Goal: Share content

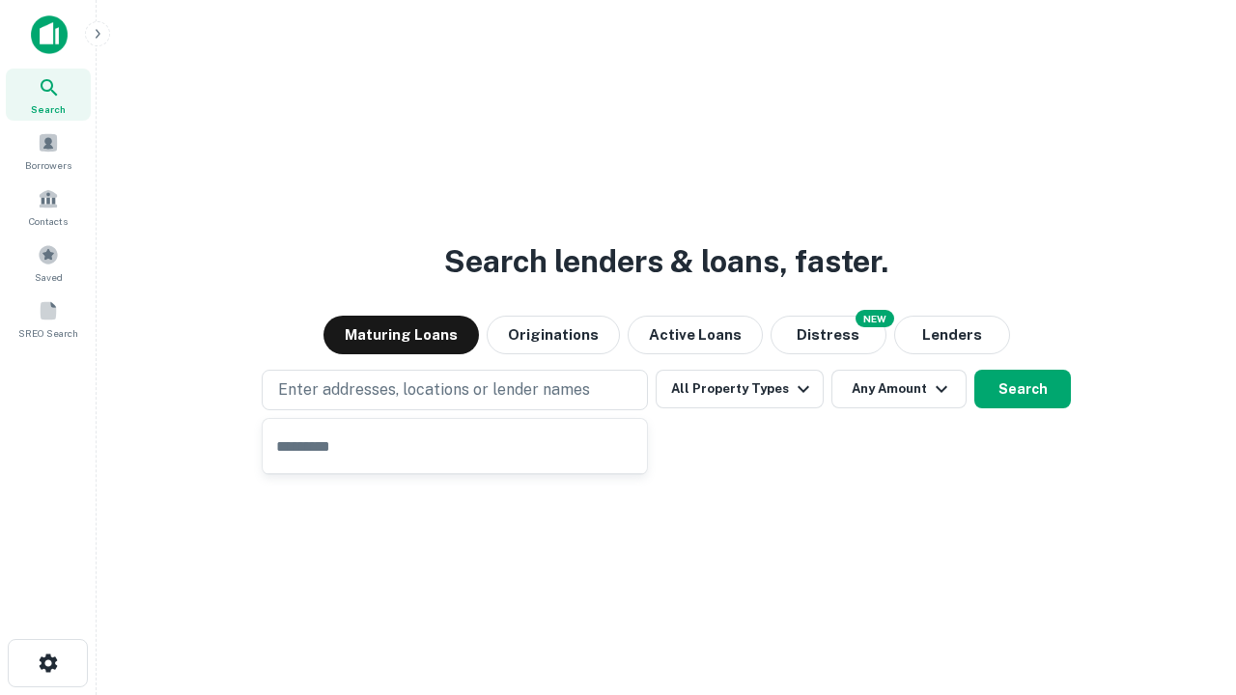
type input "**********"
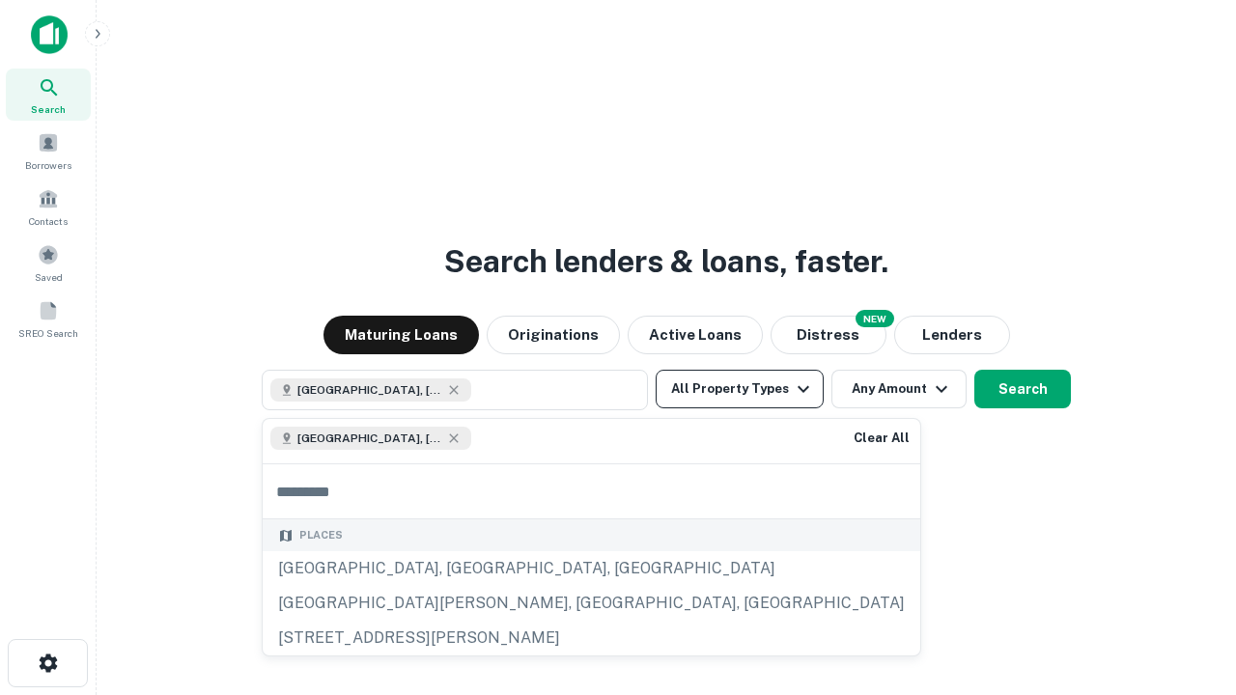
click at [740, 389] on button "All Property Types" at bounding box center [740, 389] width 168 height 39
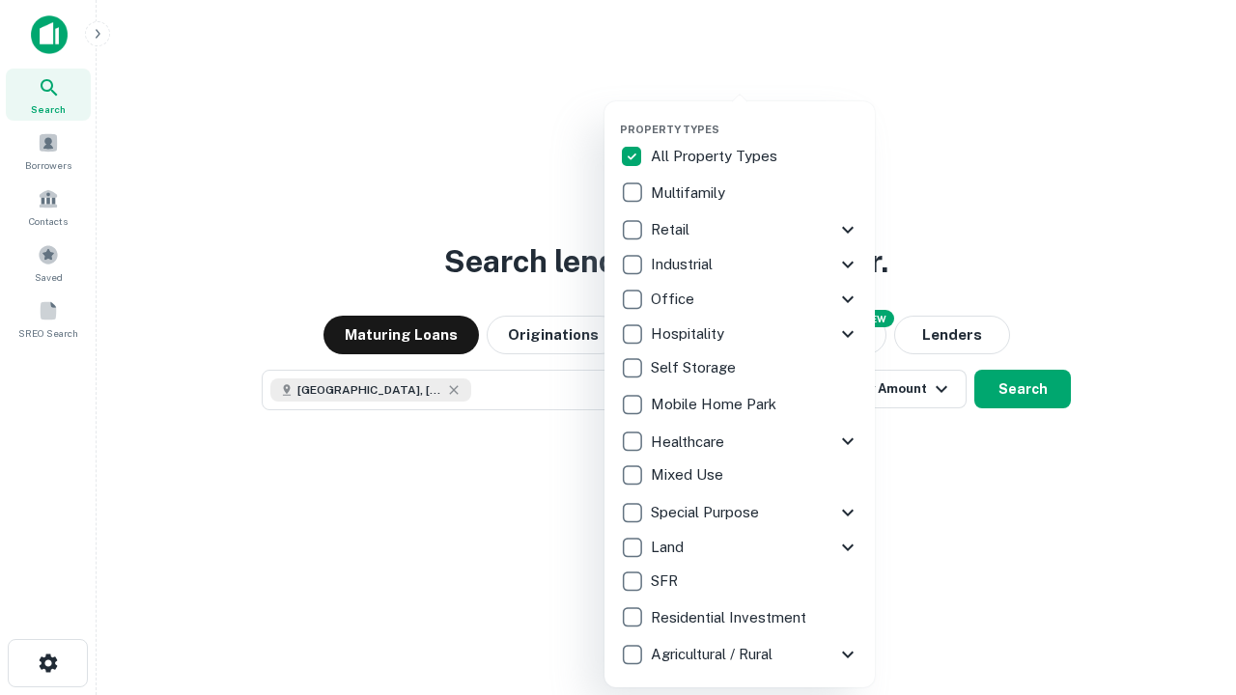
click at [755, 117] on button "button" at bounding box center [755, 117] width 270 height 1
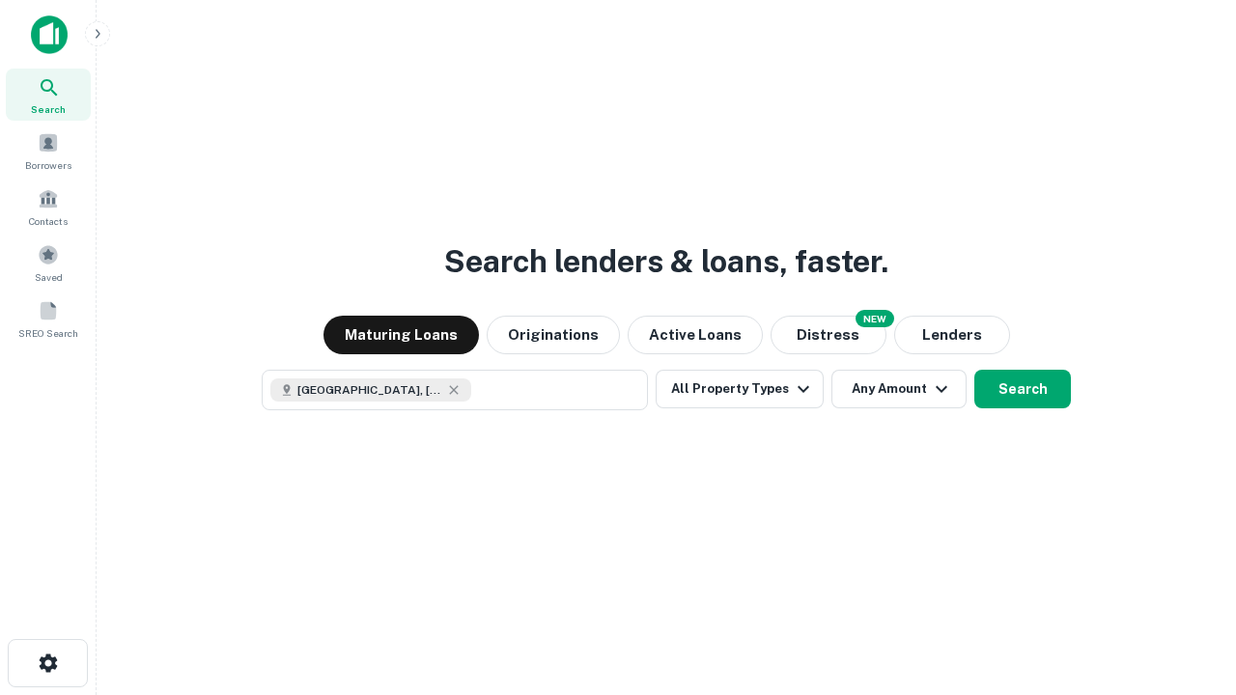
scroll to position [31, 0]
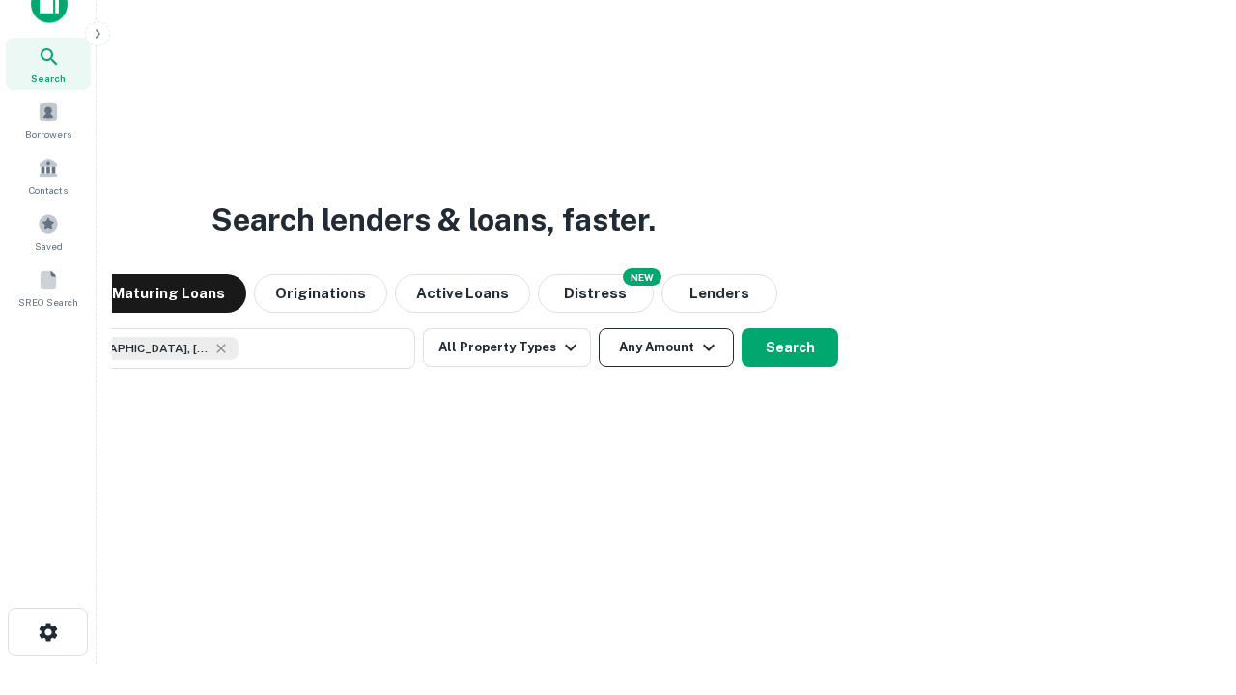
click at [599, 328] on button "Any Amount" at bounding box center [666, 347] width 135 height 39
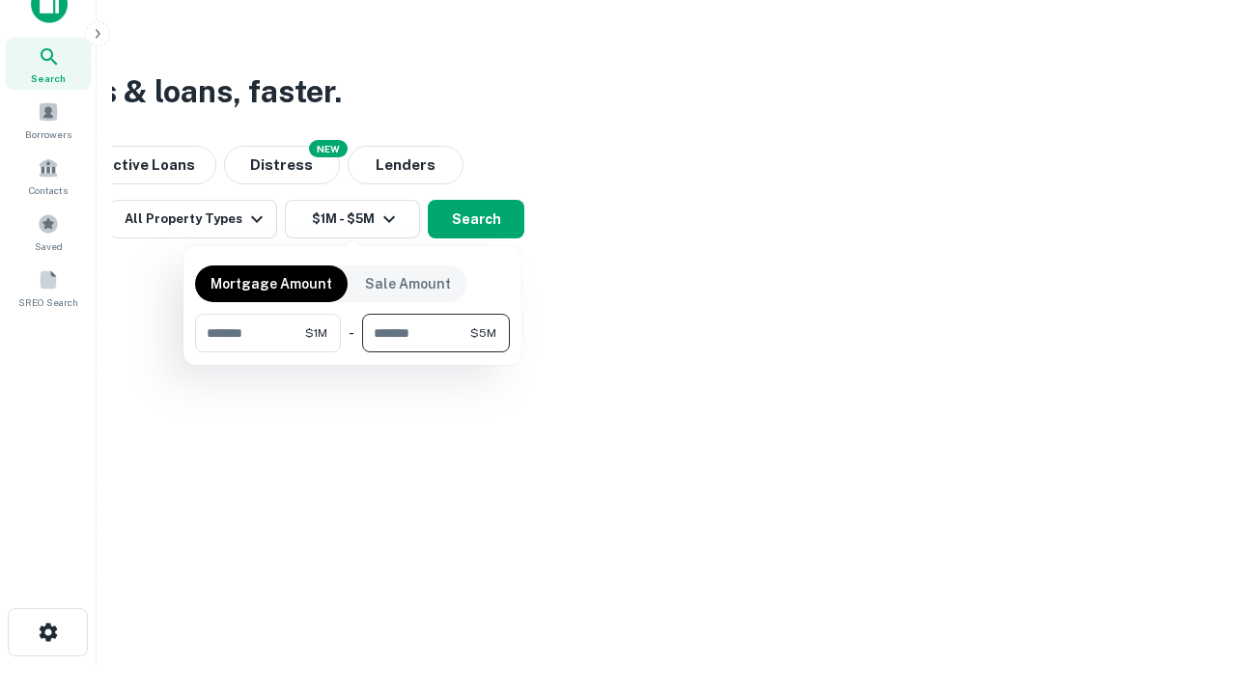
type input "*******"
click at [352, 352] on button "button" at bounding box center [352, 352] width 315 height 1
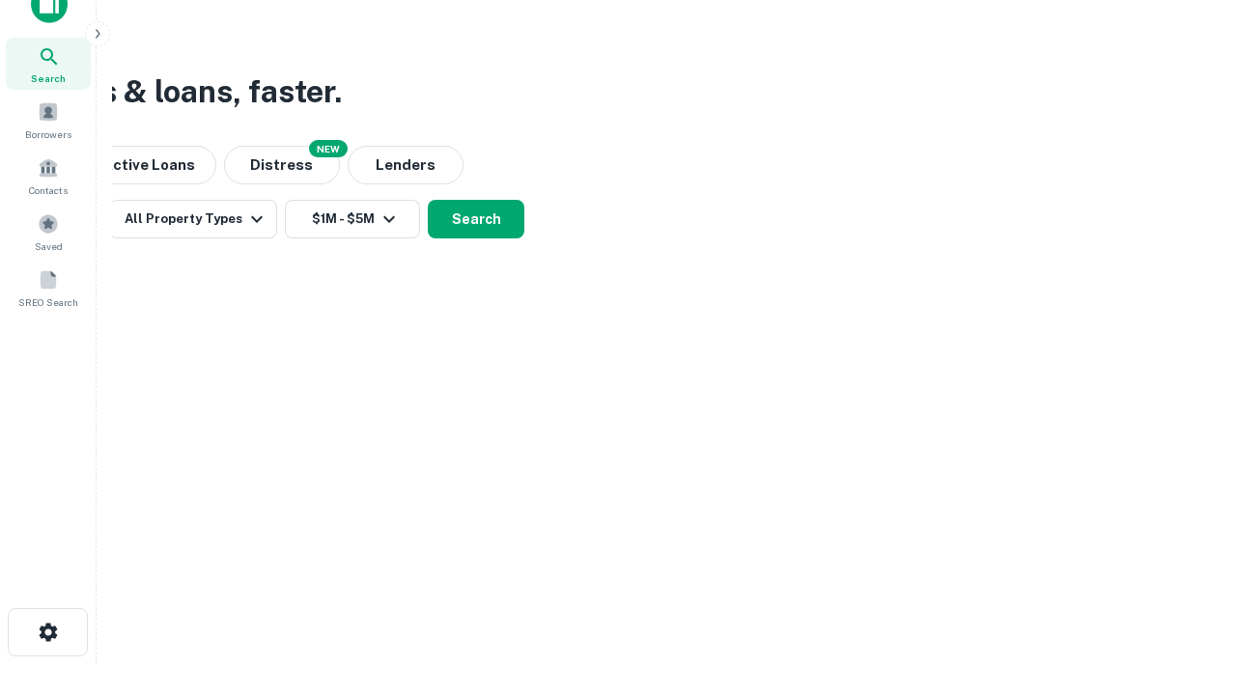
scroll to position [31, 0]
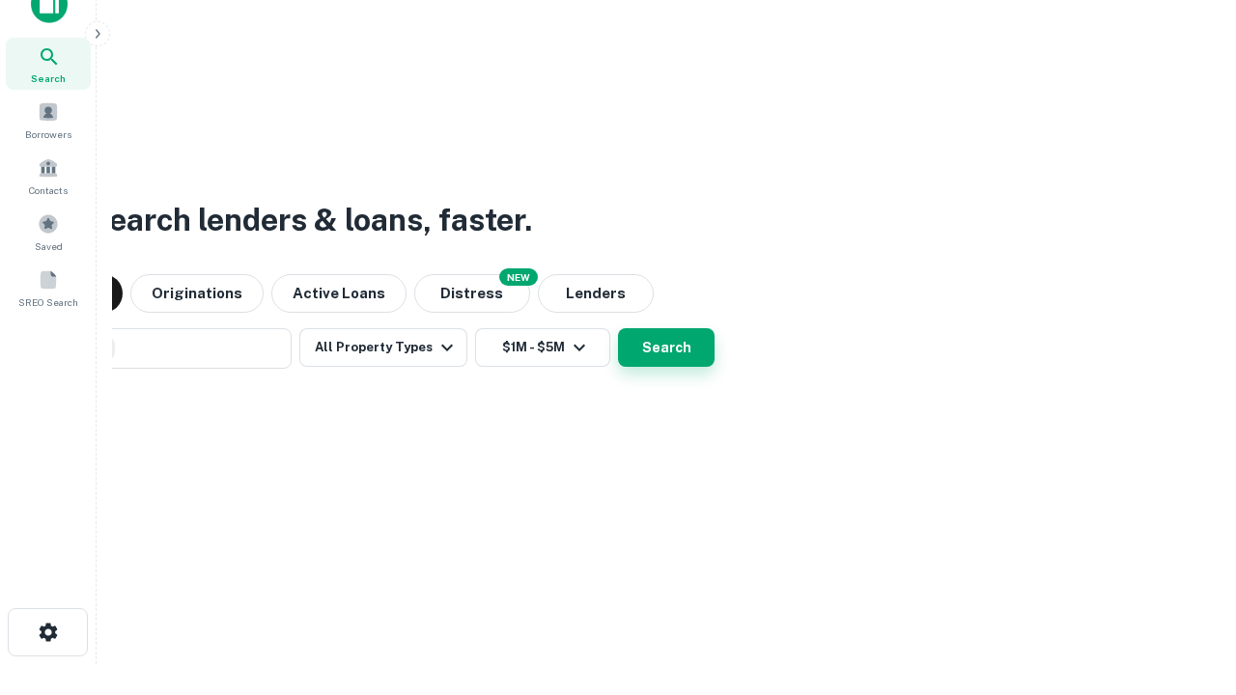
click at [618, 328] on button "Search" at bounding box center [666, 347] width 97 height 39
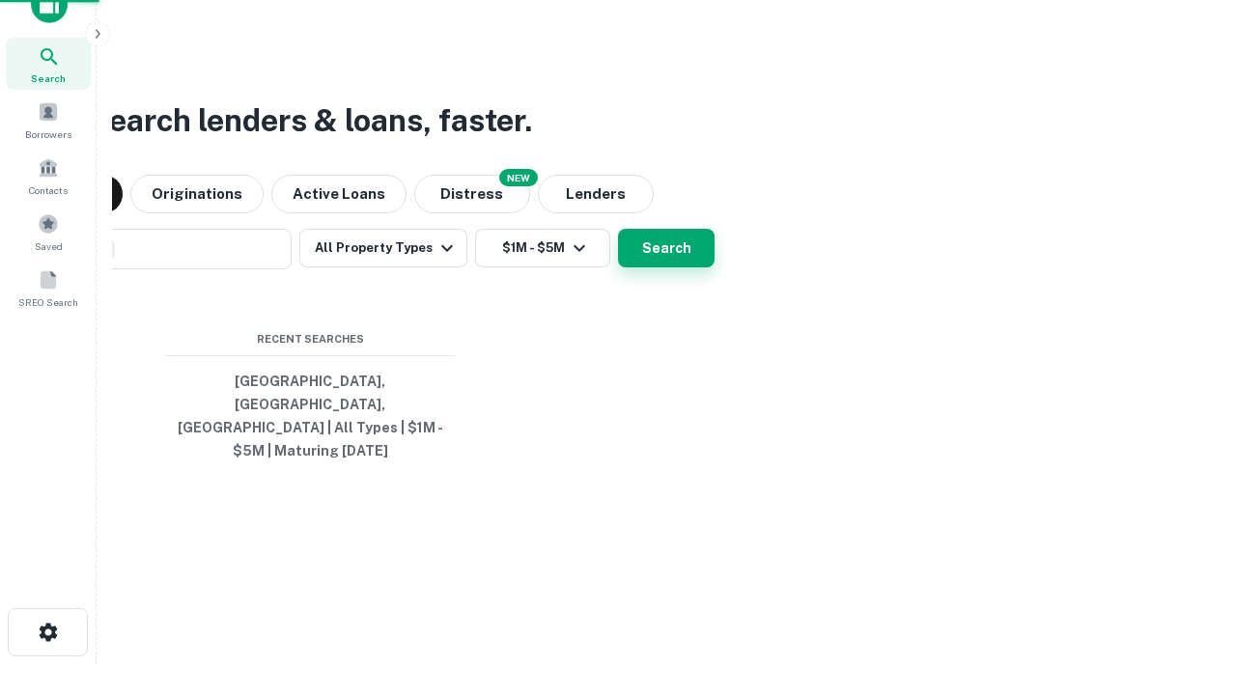
scroll to position [63, 546]
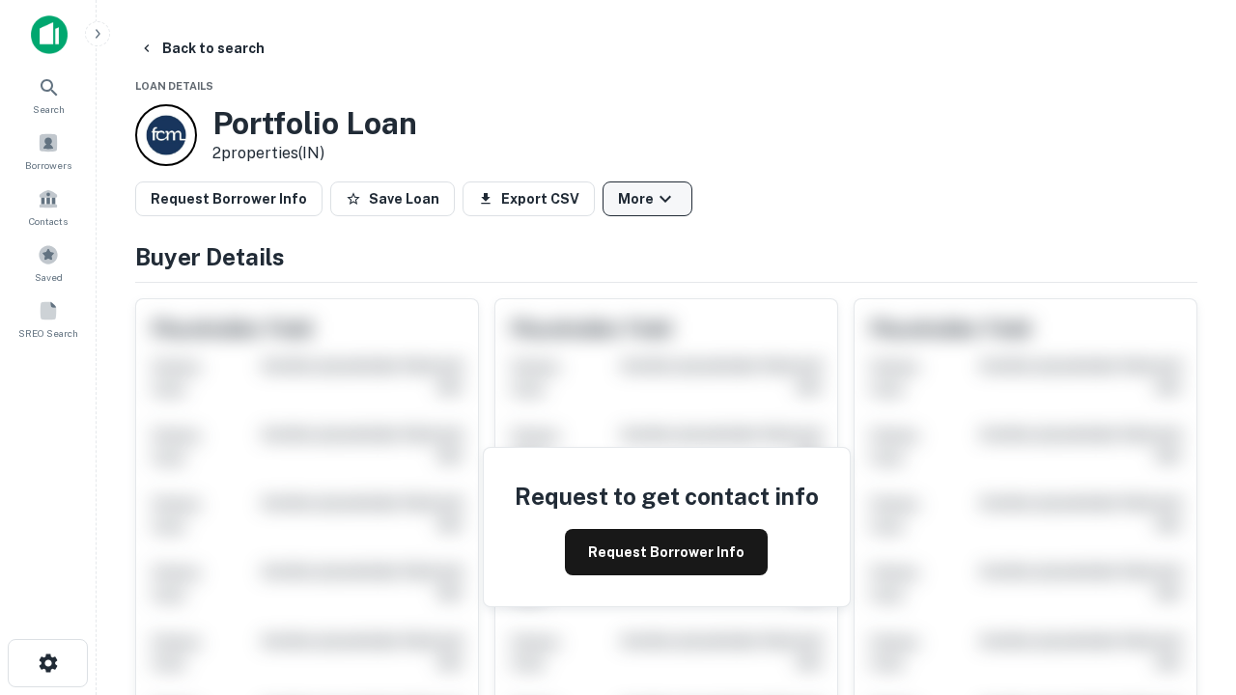
click at [647, 199] on button "More" at bounding box center [647, 199] width 90 height 35
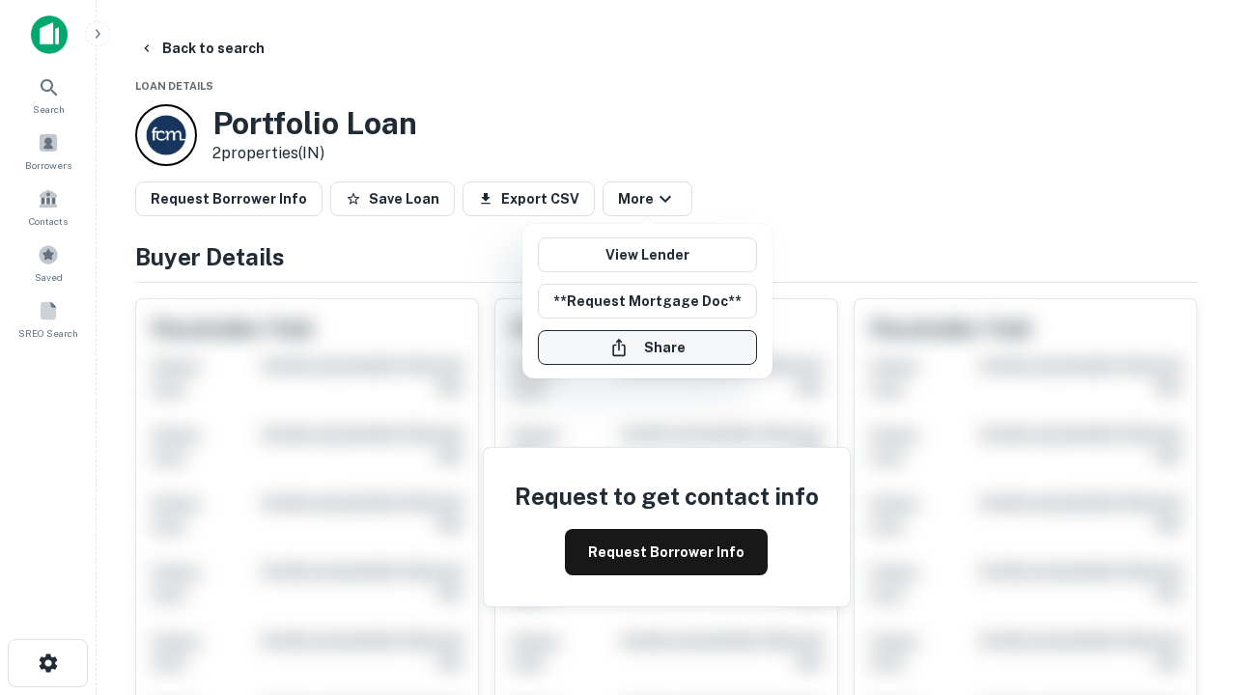
click at [647, 348] on button "Share" at bounding box center [647, 347] width 219 height 35
